Goal: Task Accomplishment & Management: Use online tool/utility

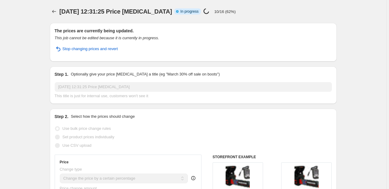
select select "percentage"
click at [332, 14] on div "[DATE] 12:31:25 Price [MEDICAL_DATA] Info Partially complete In progress Price …" at bounding box center [193, 11] width 287 height 8
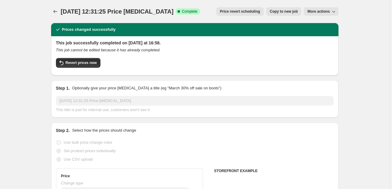
select select "percentage"
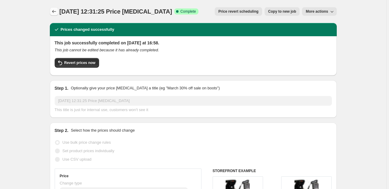
click at [55, 9] on button "Price change jobs" at bounding box center [54, 11] width 8 height 8
